Goal: Navigation & Orientation: Find specific page/section

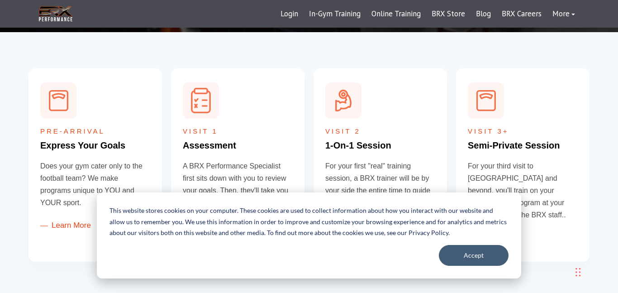
scroll to position [329, 0]
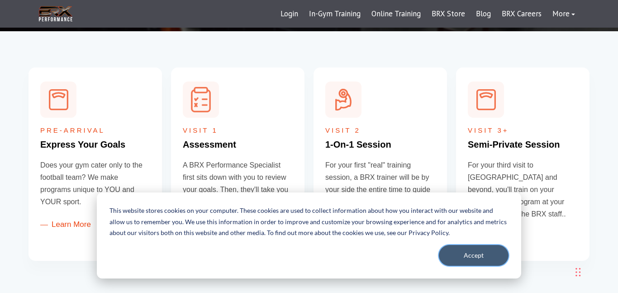
click at [488, 255] on button "Accept" at bounding box center [474, 255] width 70 height 21
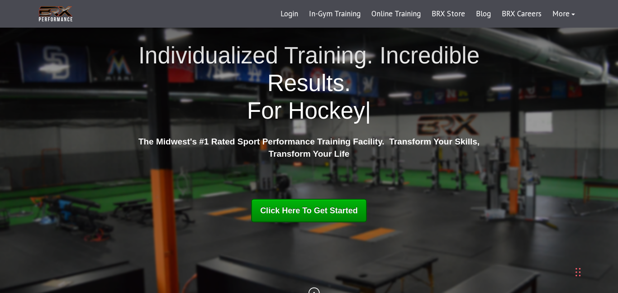
scroll to position [0, 0]
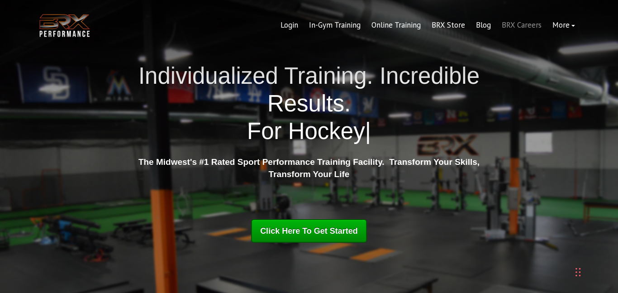
click at [529, 25] on link "BRX Careers" at bounding box center [521, 25] width 51 height 22
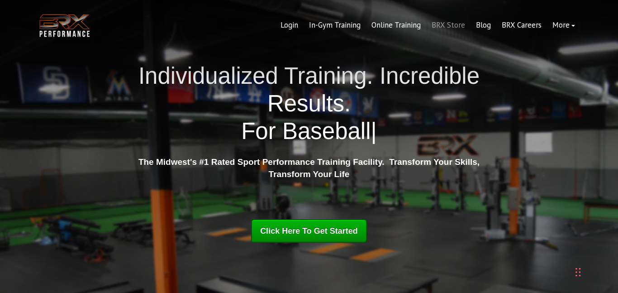
click at [431, 28] on link "BRX Store" at bounding box center [448, 25] width 44 height 22
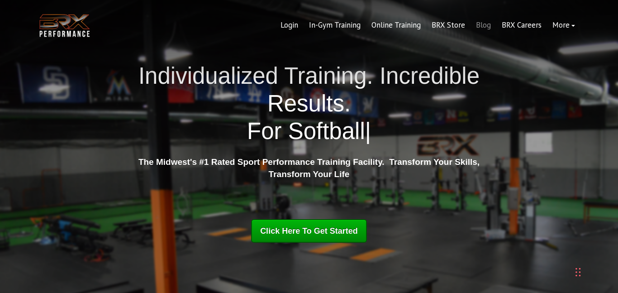
click at [487, 31] on link "Blog" at bounding box center [484, 25] width 26 height 22
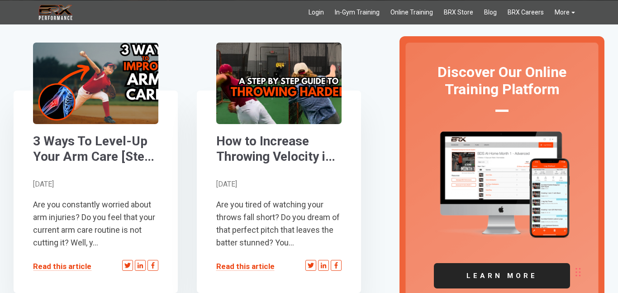
scroll to position [214, 0]
